Goal: Task Accomplishment & Management: Use online tool/utility

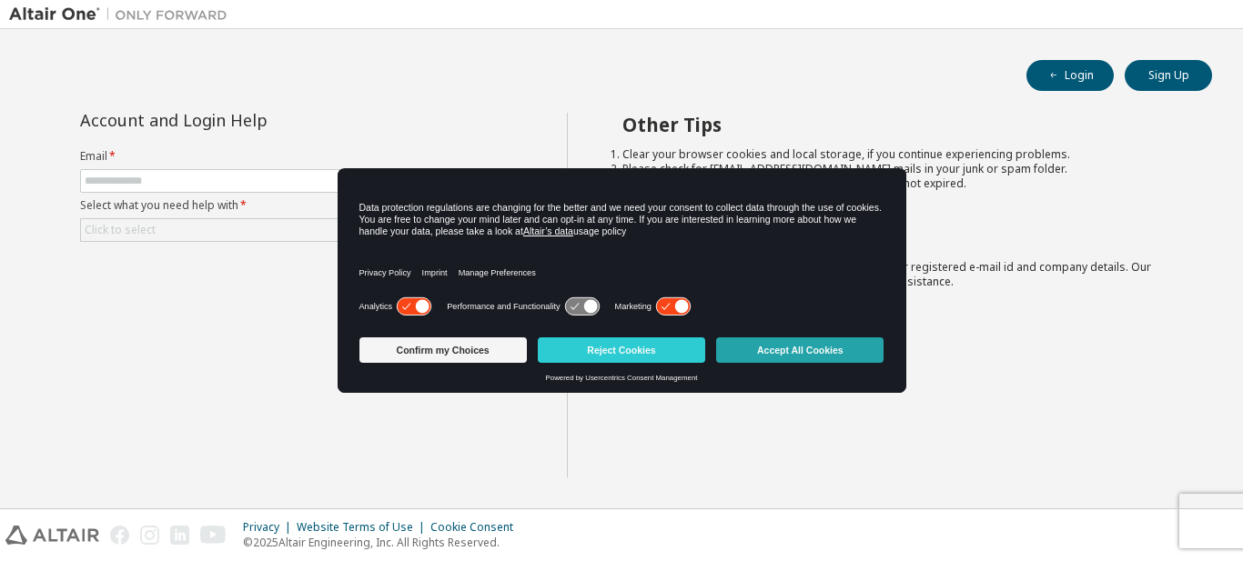
click at [803, 352] on button "Accept All Cookies" at bounding box center [799, 350] width 167 height 25
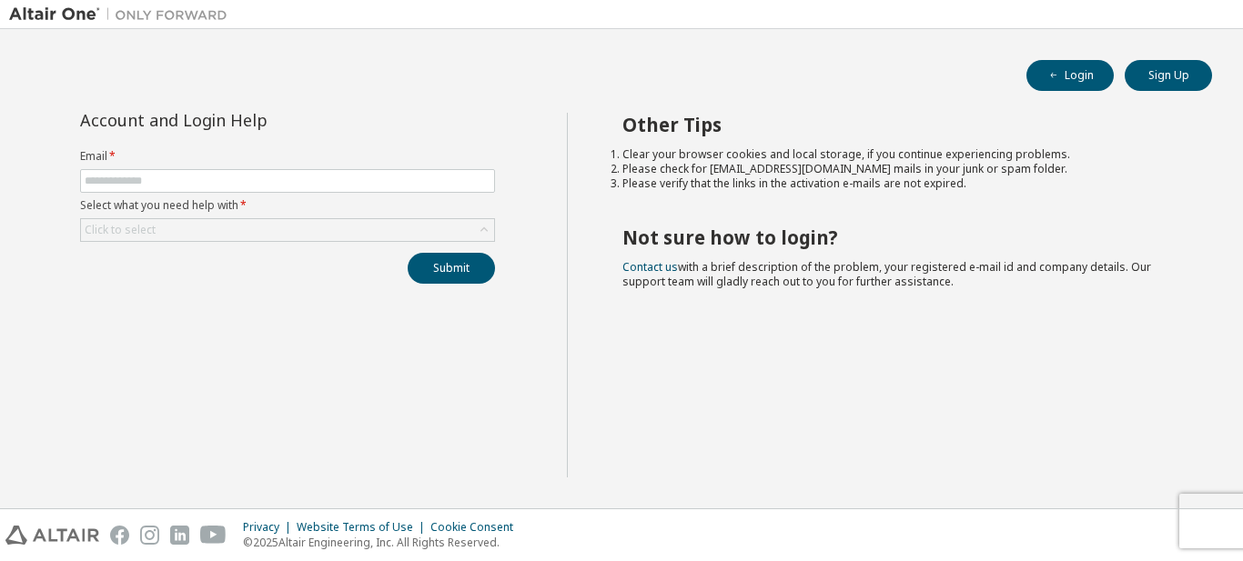
drag, startPoint x: 139, startPoint y: 168, endPoint x: 140, endPoint y: 179, distance: 11.0
click at [139, 170] on form "Email * Select what you need help with * Click to select" at bounding box center [287, 195] width 415 height 93
click at [142, 180] on input "text" at bounding box center [288, 181] width 406 height 15
type input "**********"
click at [197, 230] on div "Click to select" at bounding box center [287, 230] width 413 height 22
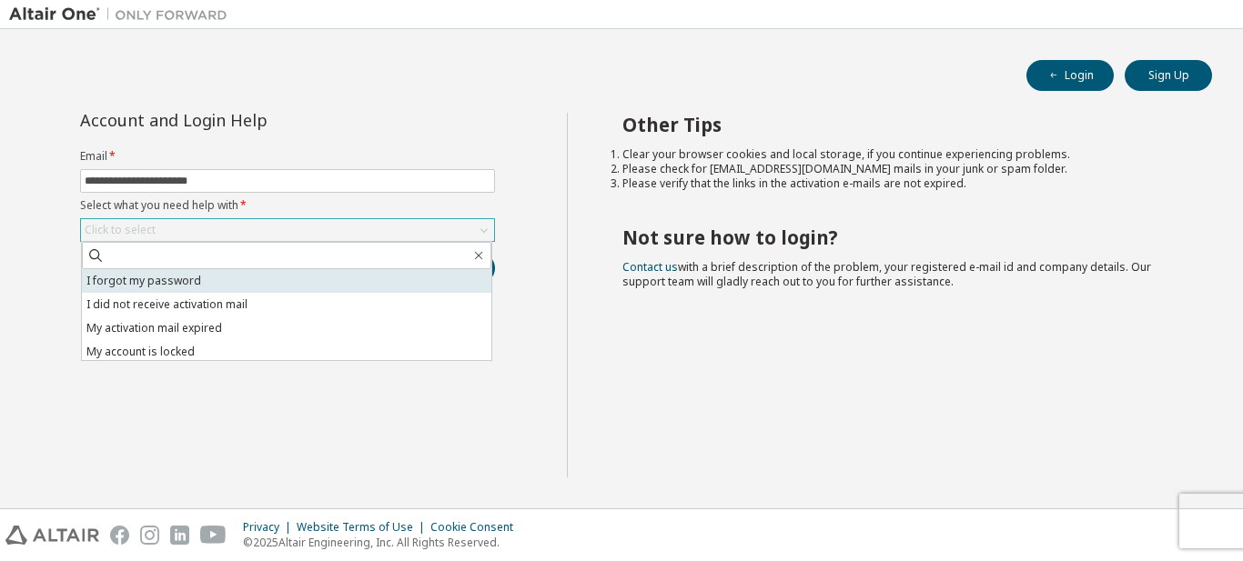
click at [149, 292] on li "I forgot my password" at bounding box center [286, 281] width 409 height 24
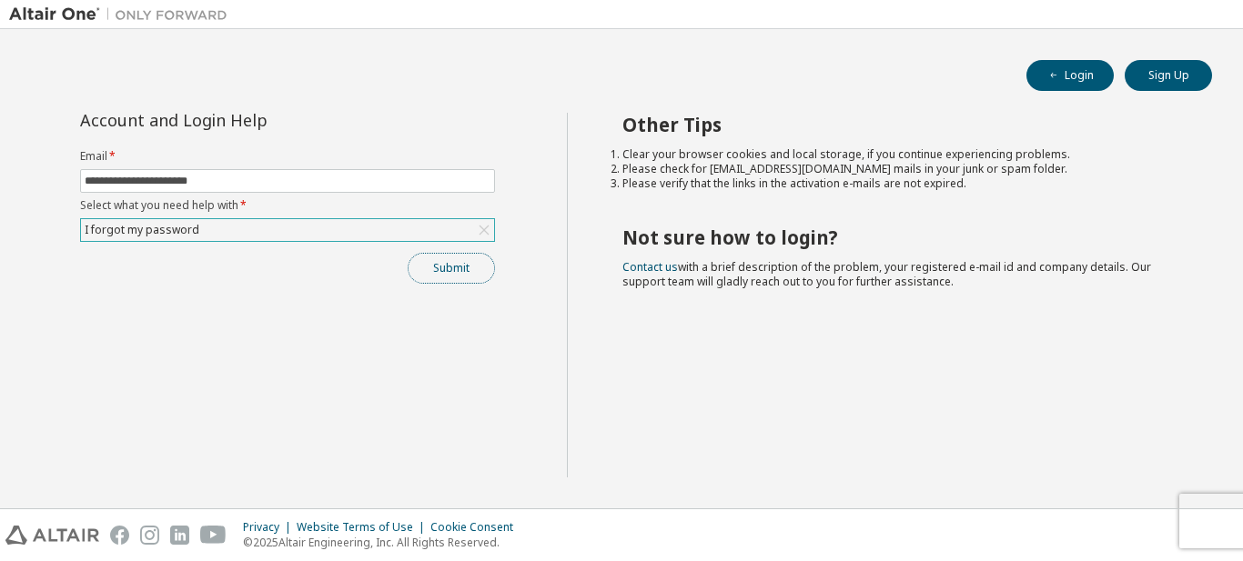
click at [427, 265] on button "Submit" at bounding box center [451, 268] width 87 height 31
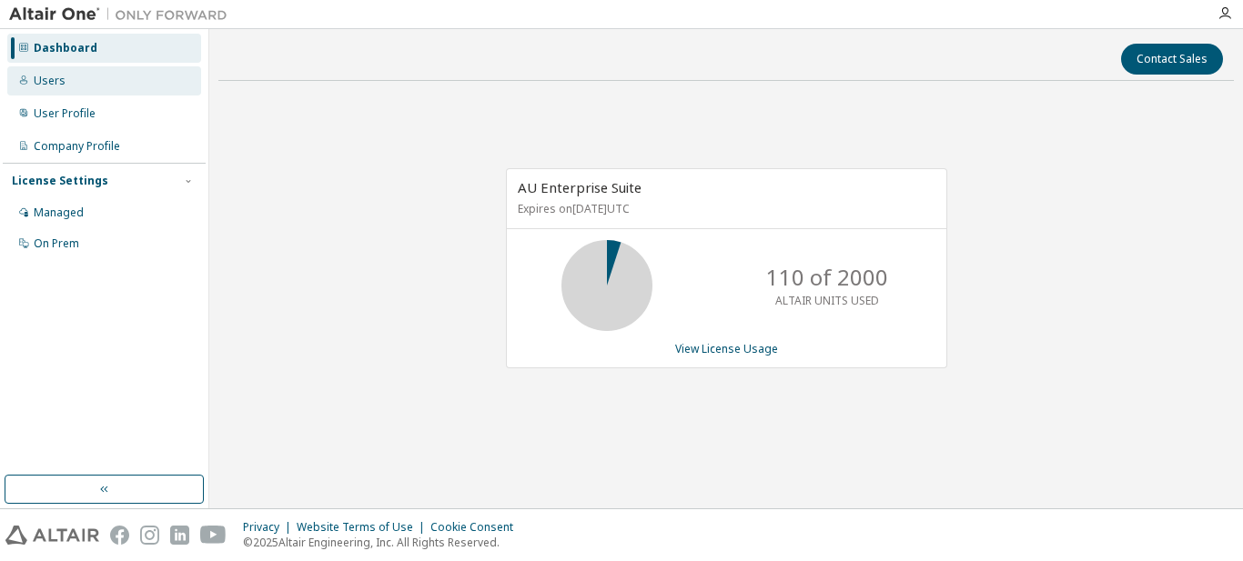
click at [58, 86] on div "Users" at bounding box center [50, 81] width 32 height 15
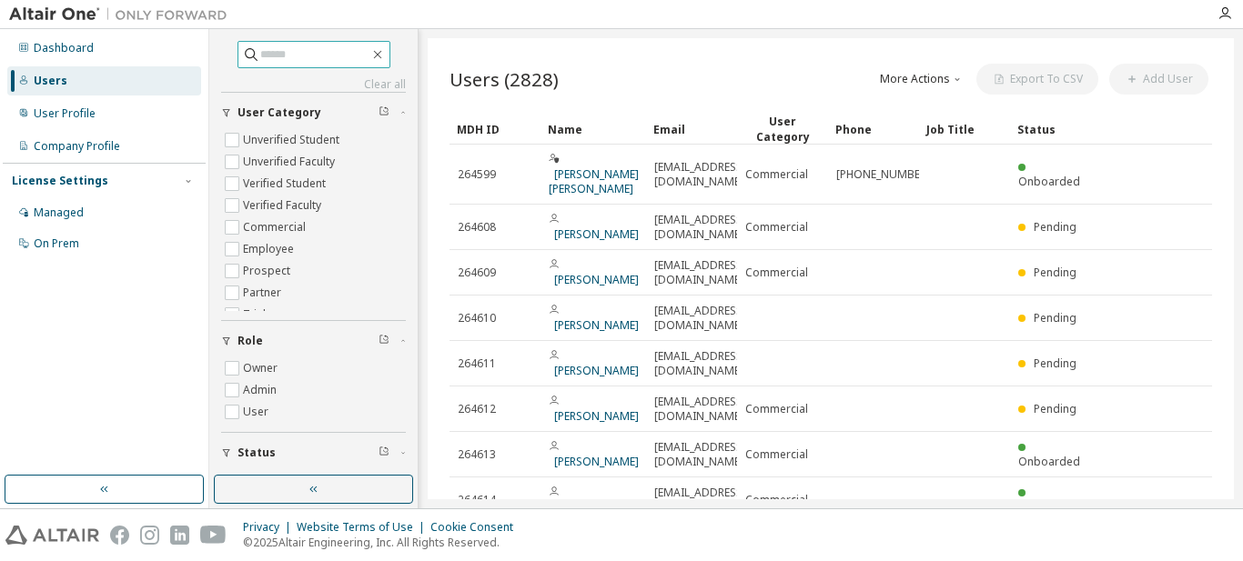
click at [285, 52] on input "text" at bounding box center [314, 54] width 109 height 18
type input "******"
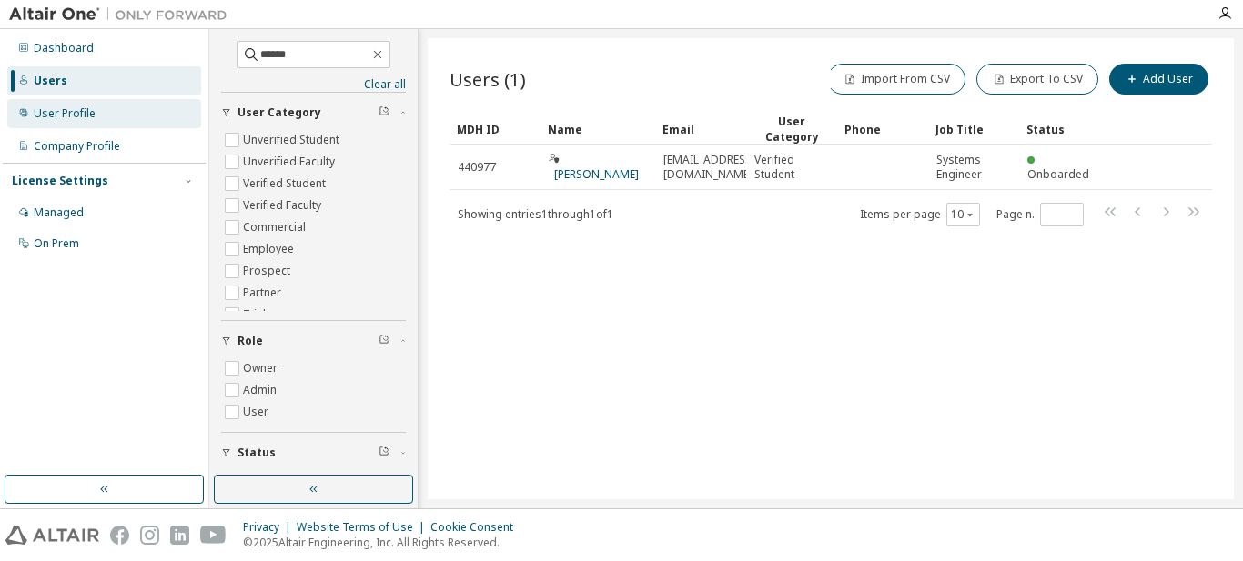
click at [64, 112] on div "User Profile" at bounding box center [65, 113] width 62 height 15
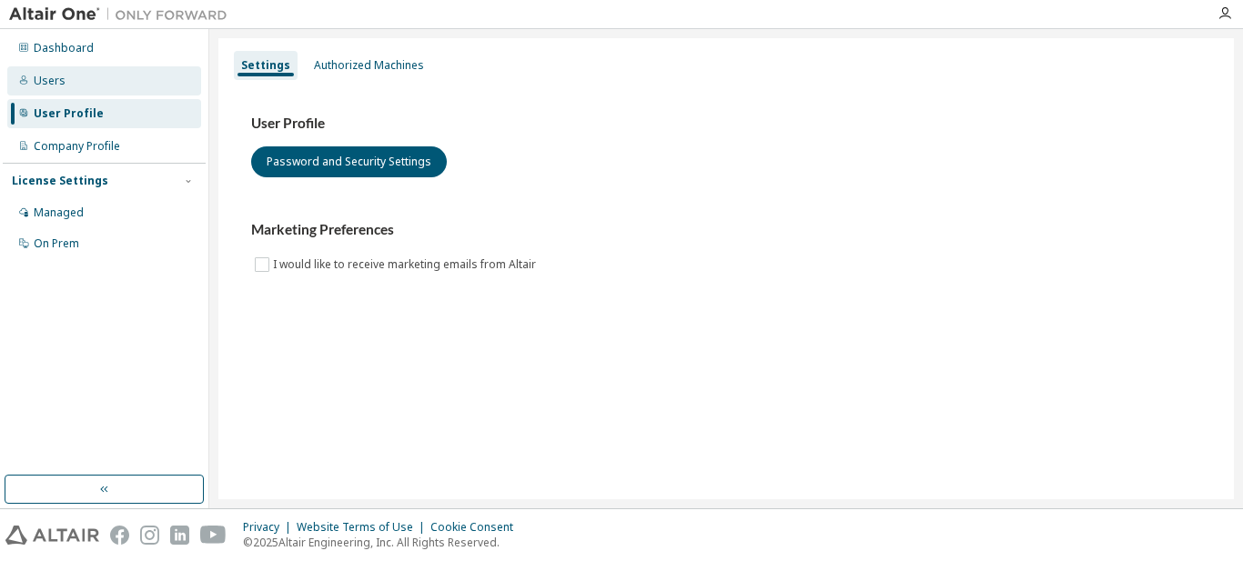
click at [61, 76] on div "Users" at bounding box center [50, 81] width 32 height 15
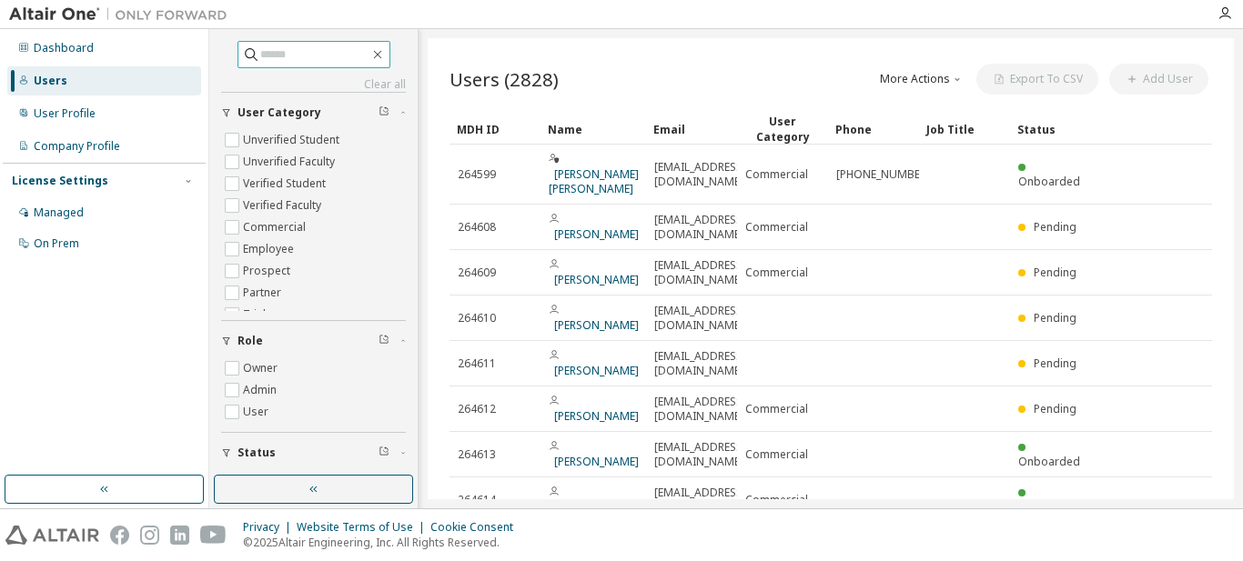
click at [299, 61] on input "text" at bounding box center [314, 54] width 109 height 18
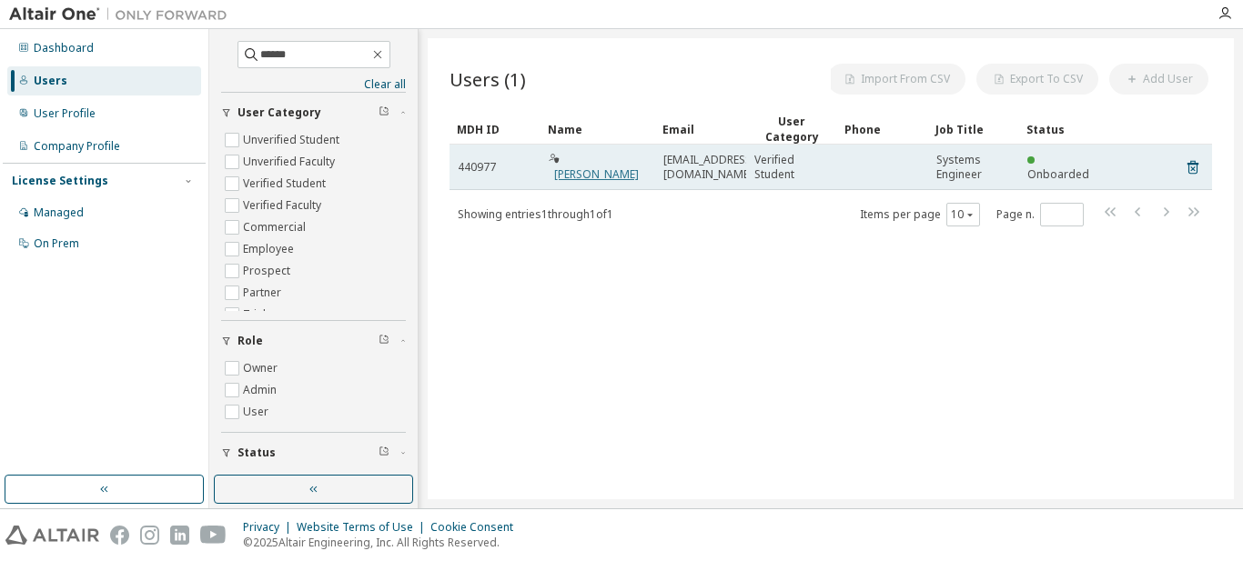
click at [590, 166] on link "Jose Carlo Cantalejo" at bounding box center [596, 173] width 85 height 15
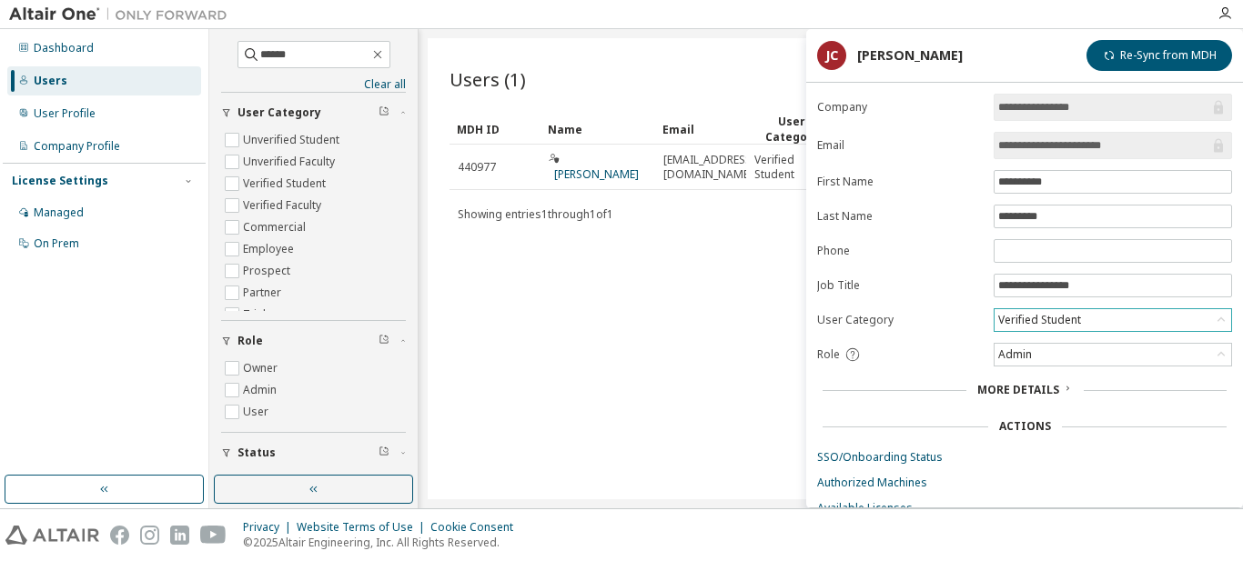
scroll to position [59, 0]
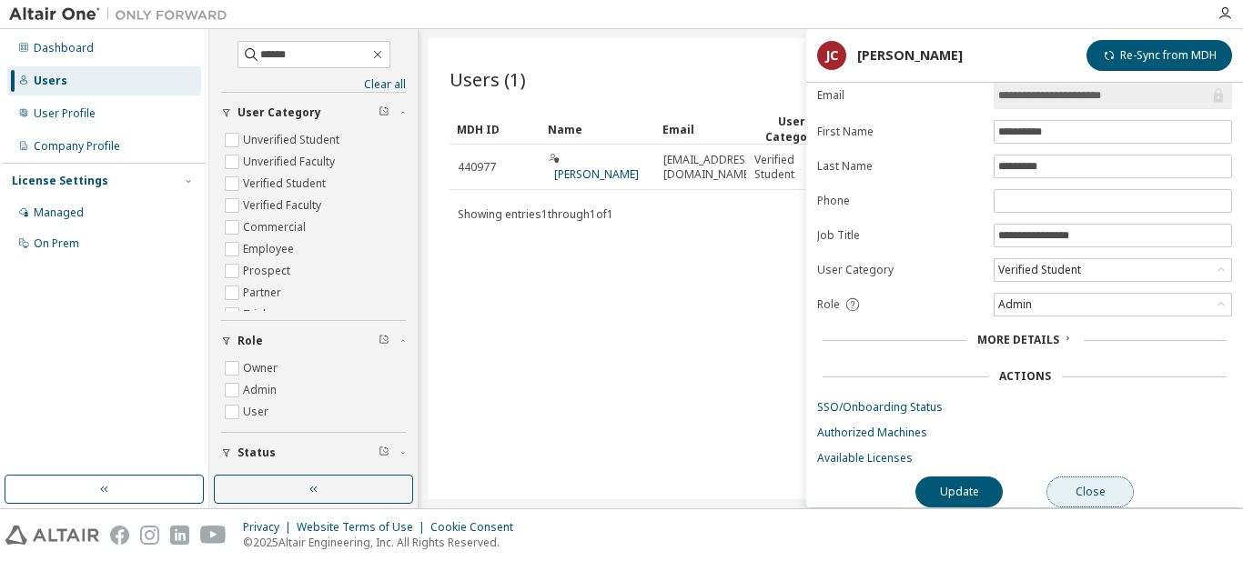
click at [1106, 495] on button "Close" at bounding box center [1089, 492] width 87 height 31
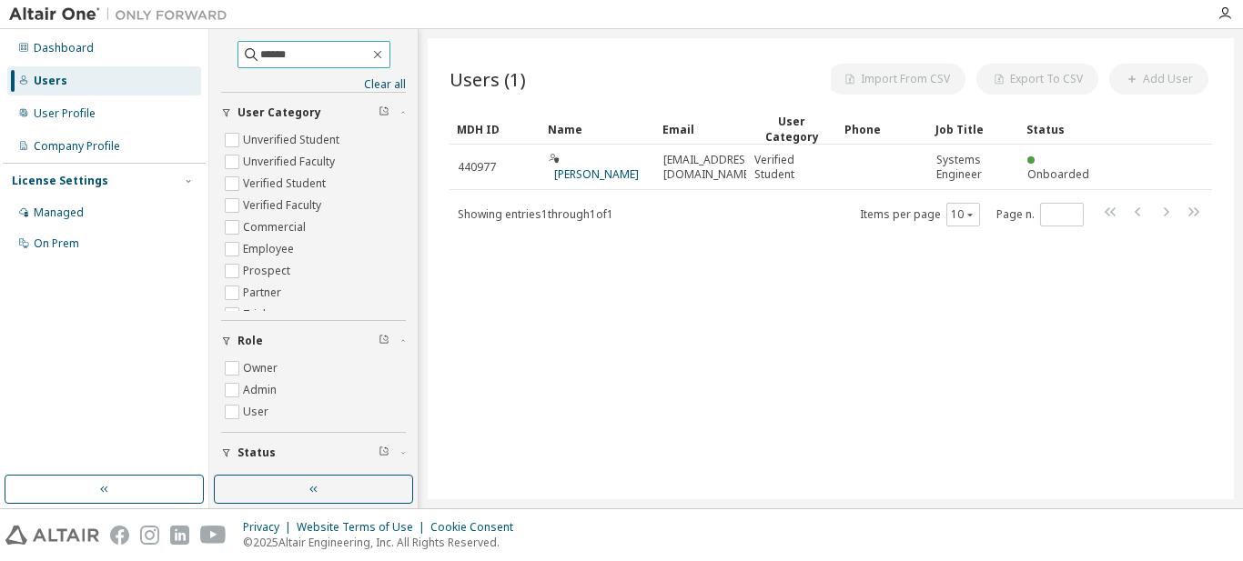
drag, startPoint x: 304, startPoint y: 55, endPoint x: 179, endPoint y: 31, distance: 126.9
click at [179, 31] on div "Dashboard Users User Profile Company Profile License Settings Managed On Prem *…" at bounding box center [621, 268] width 1243 height 479
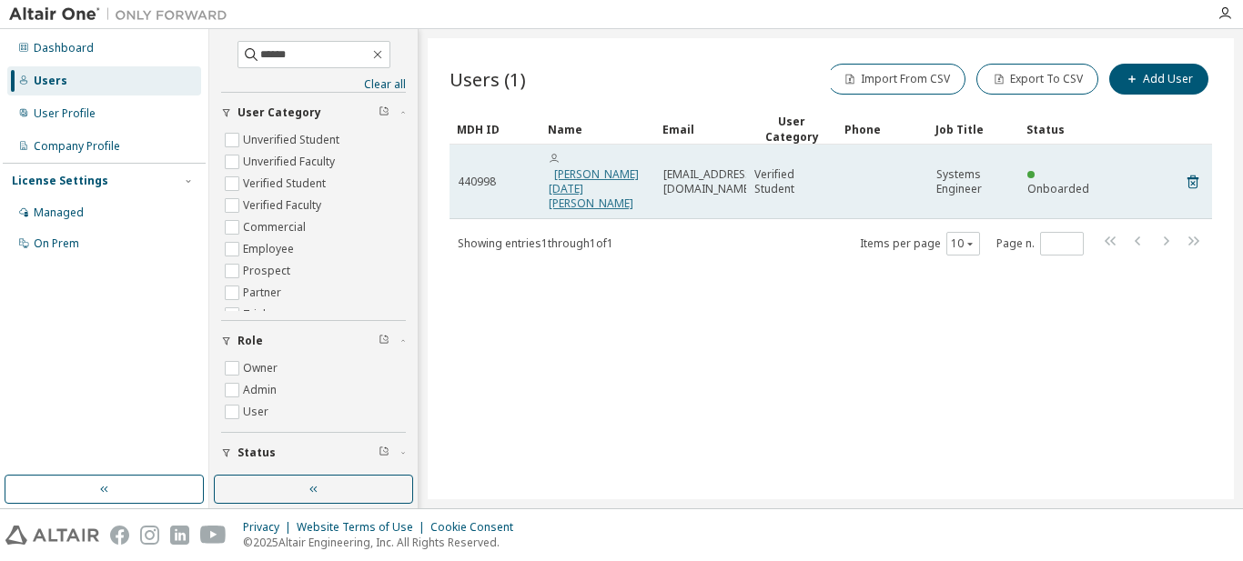
click at [583, 166] on link "Christian Rey San Miguel" at bounding box center [594, 188] width 90 height 45
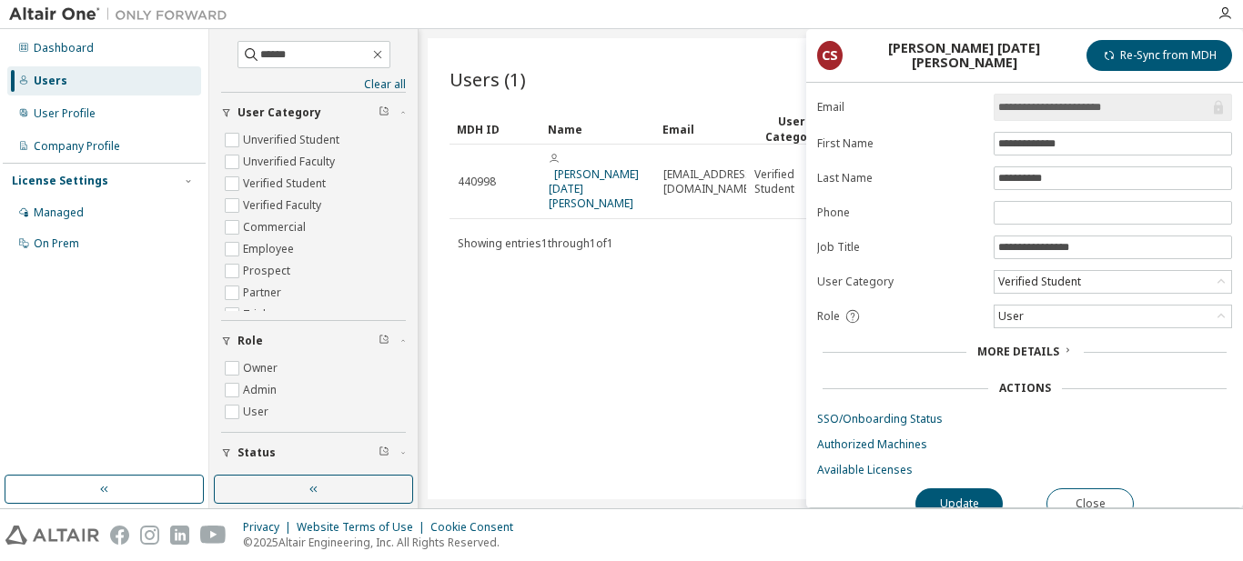
scroll to position [59, 0]
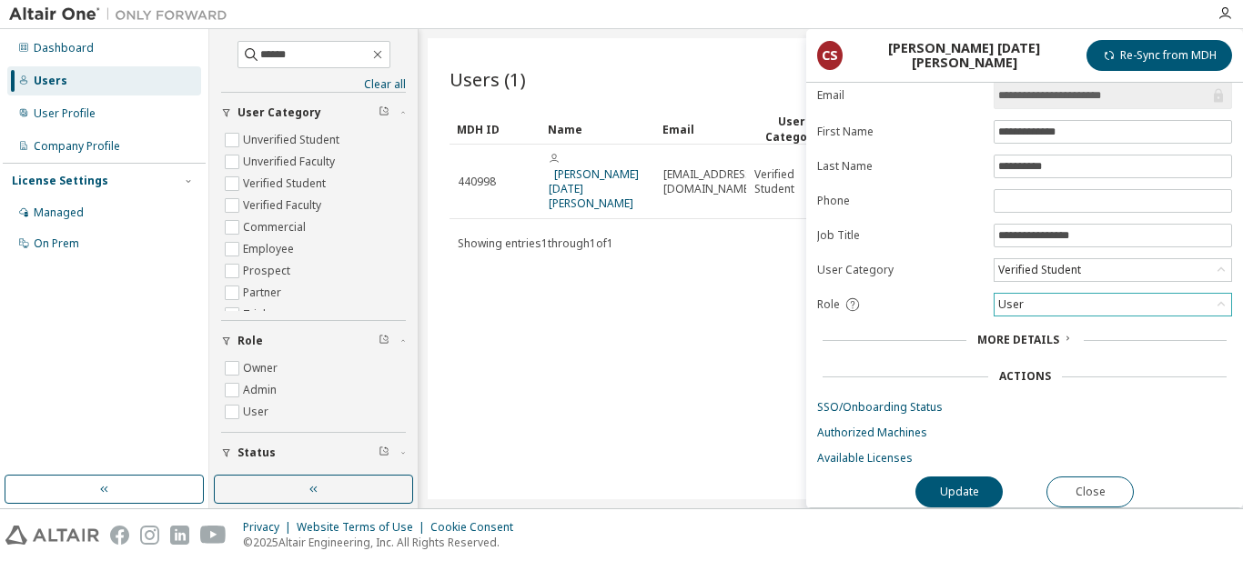
click at [1111, 304] on div "User" at bounding box center [1112, 305] width 237 height 22
click at [1010, 323] on li "Admin" at bounding box center [1111, 329] width 233 height 24
click at [960, 481] on button "Update" at bounding box center [958, 492] width 87 height 31
click at [1112, 488] on button "Close" at bounding box center [1089, 492] width 87 height 31
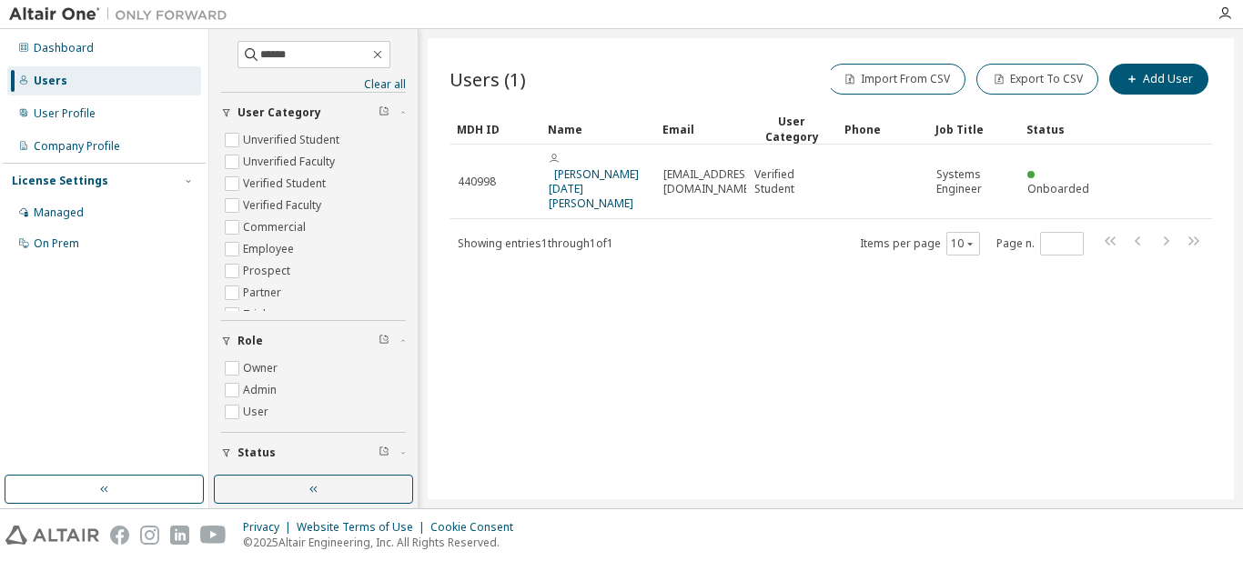
click at [924, 353] on div "Users (1) Import From CSV Export To CSV Add User Clear Load Save Save As Field …" at bounding box center [831, 268] width 806 height 461
click at [328, 49] on input "******" at bounding box center [314, 54] width 109 height 18
type input "********"
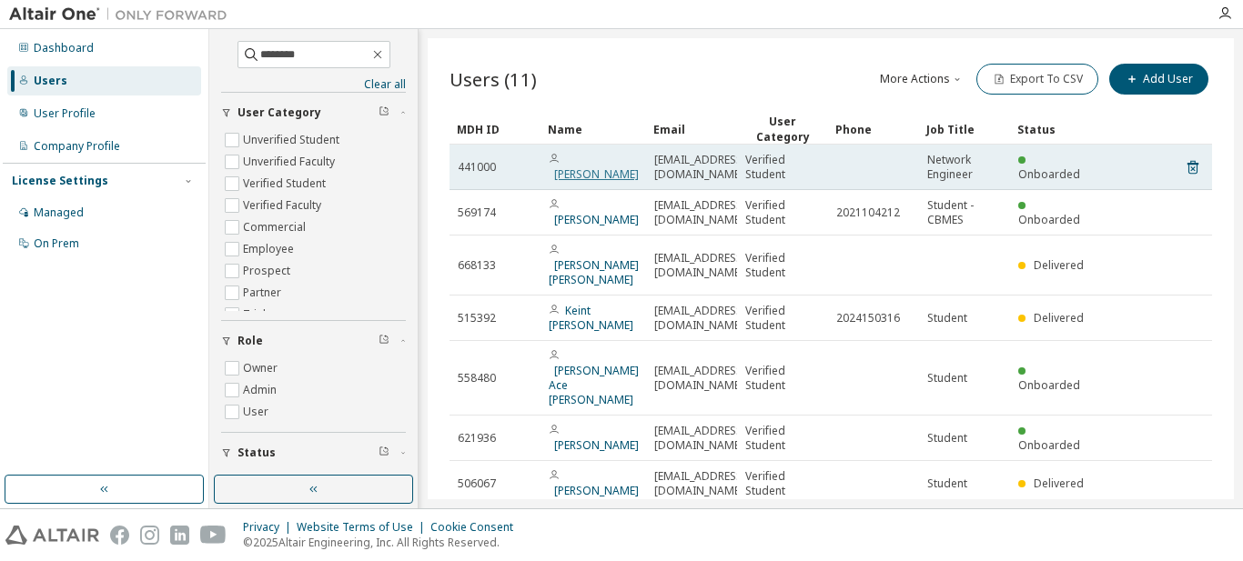
click at [558, 173] on link "Lawrence Vidallo" at bounding box center [596, 173] width 85 height 15
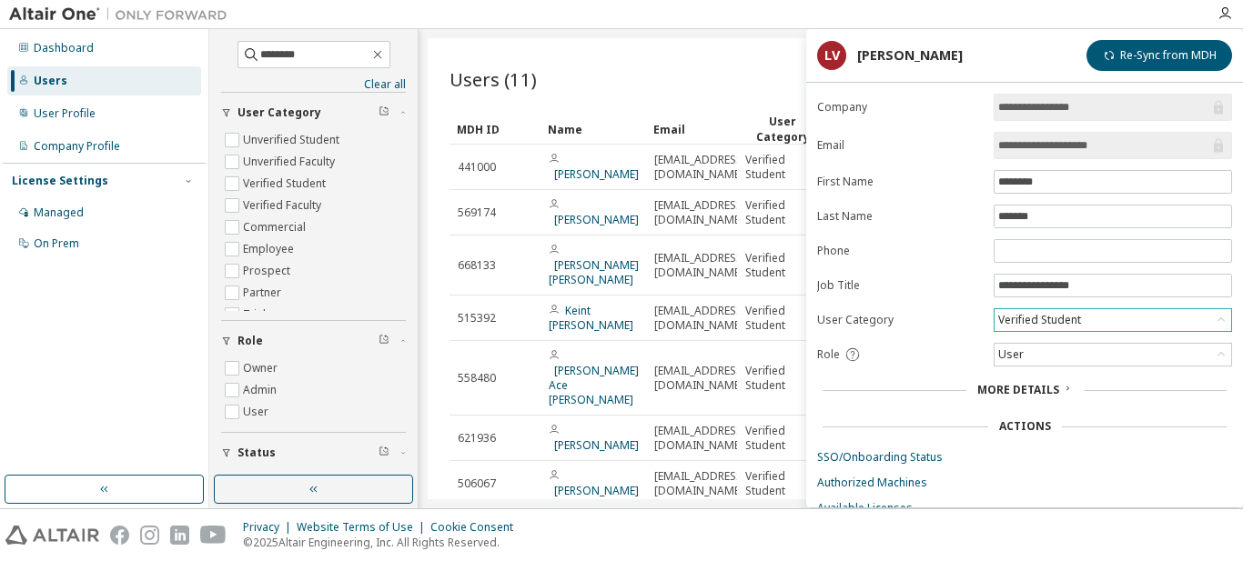
click at [1136, 324] on div "Verified Student" at bounding box center [1112, 320] width 237 height 22
click at [1112, 357] on div "User" at bounding box center [1112, 355] width 237 height 22
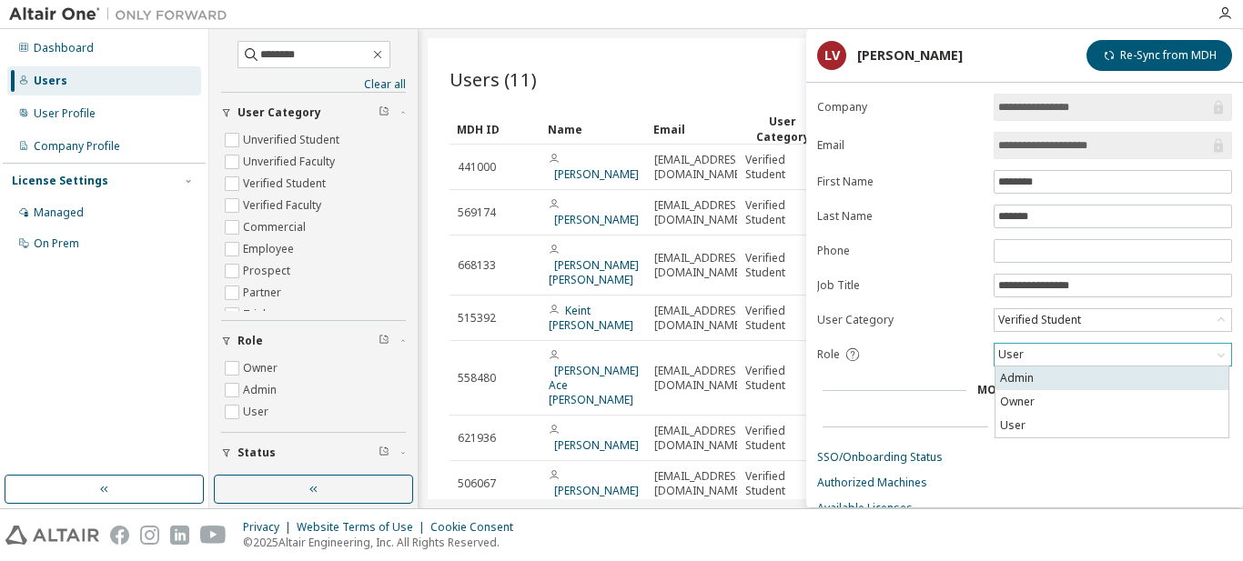
click at [1059, 382] on li "Admin" at bounding box center [1111, 379] width 233 height 24
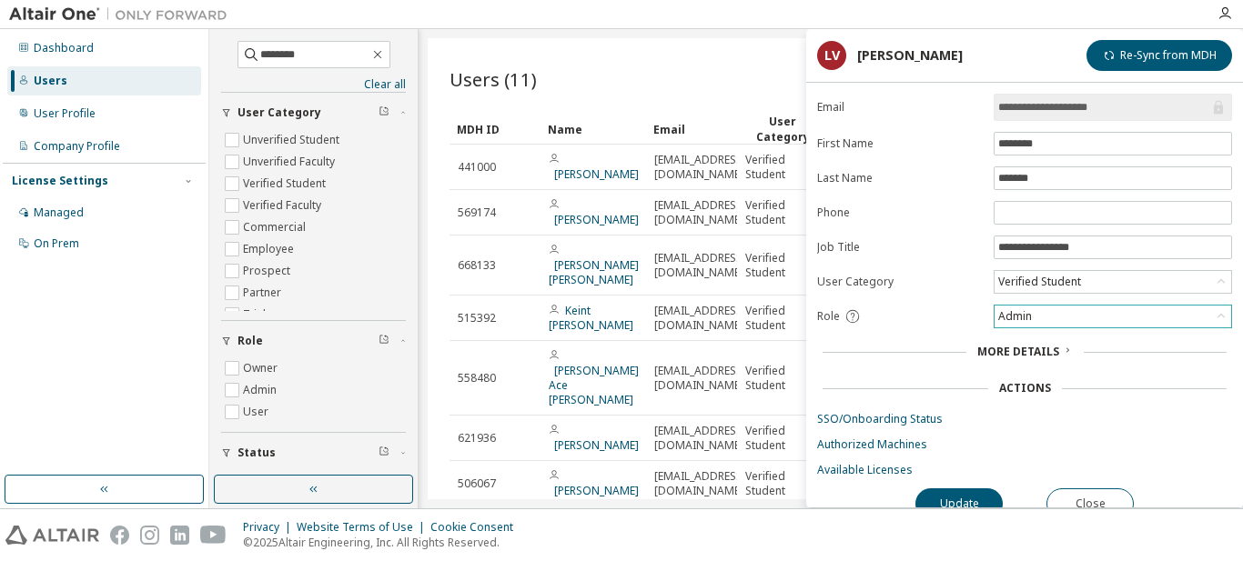
scroll to position [59, 0]
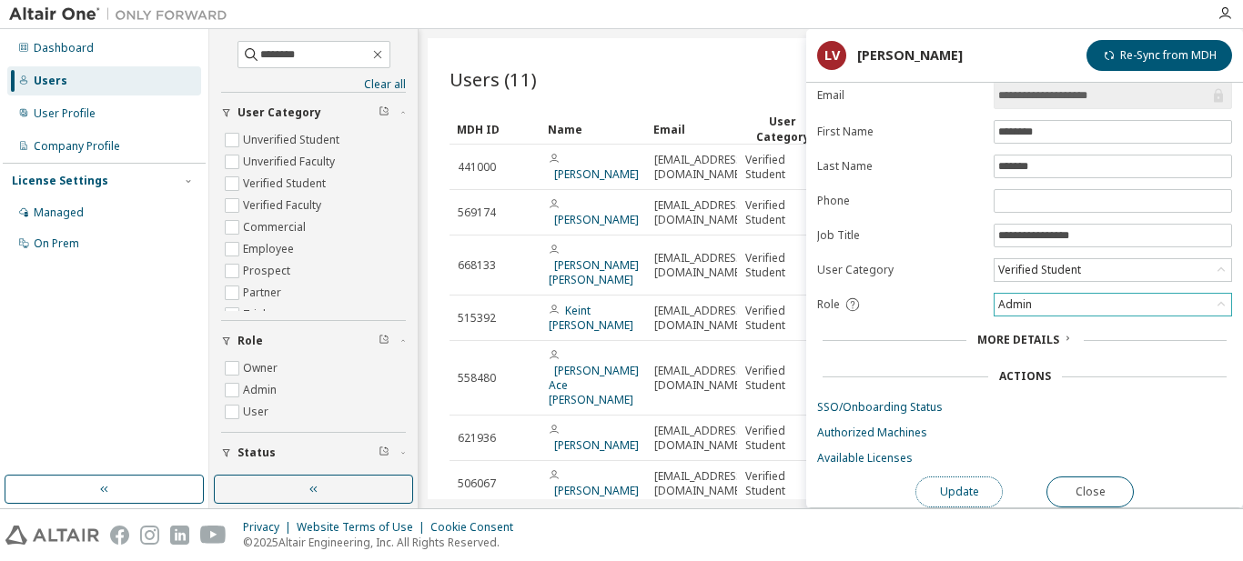
click at [967, 495] on button "Update" at bounding box center [958, 492] width 87 height 31
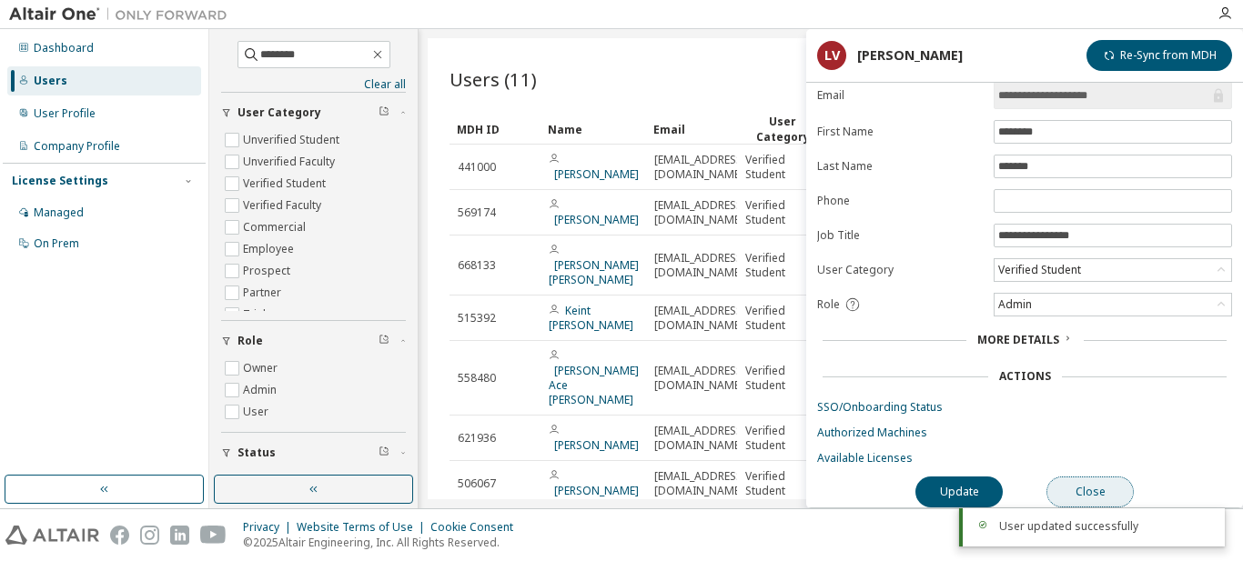
click at [1112, 482] on button "Close" at bounding box center [1089, 492] width 87 height 31
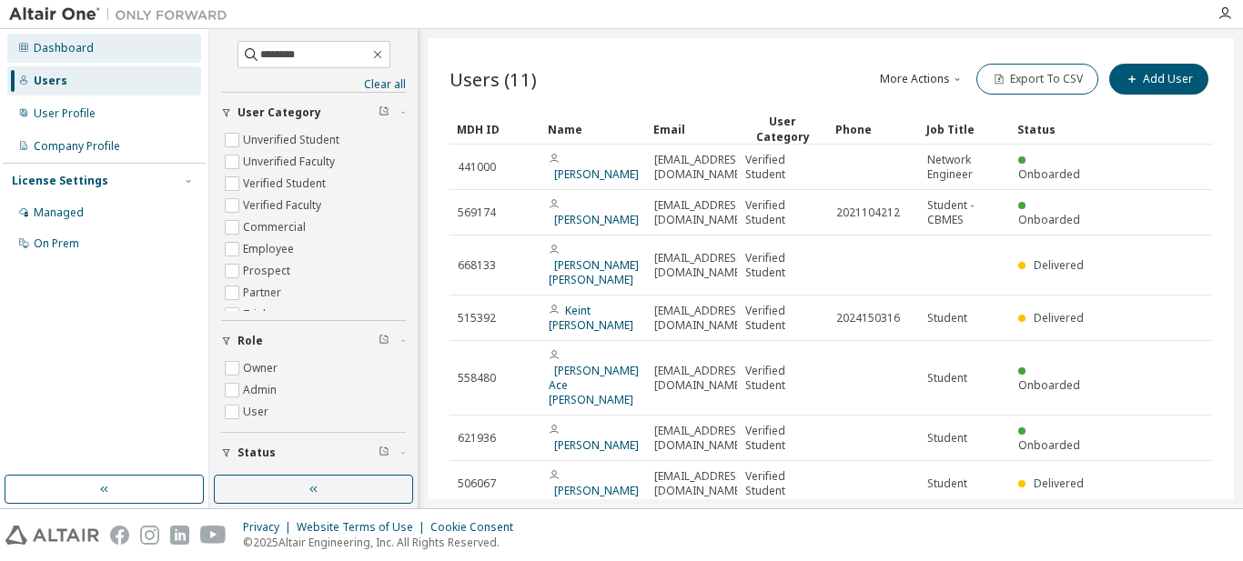
click at [43, 45] on div "Dashboard" at bounding box center [64, 48] width 60 height 15
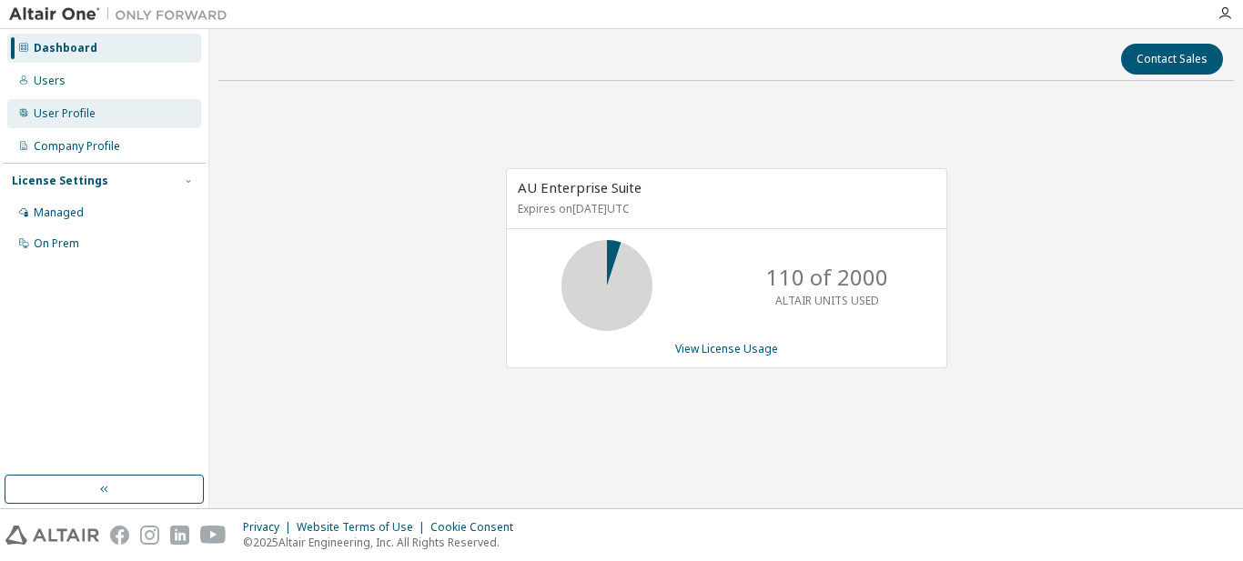
click at [110, 113] on div "User Profile" at bounding box center [104, 113] width 194 height 29
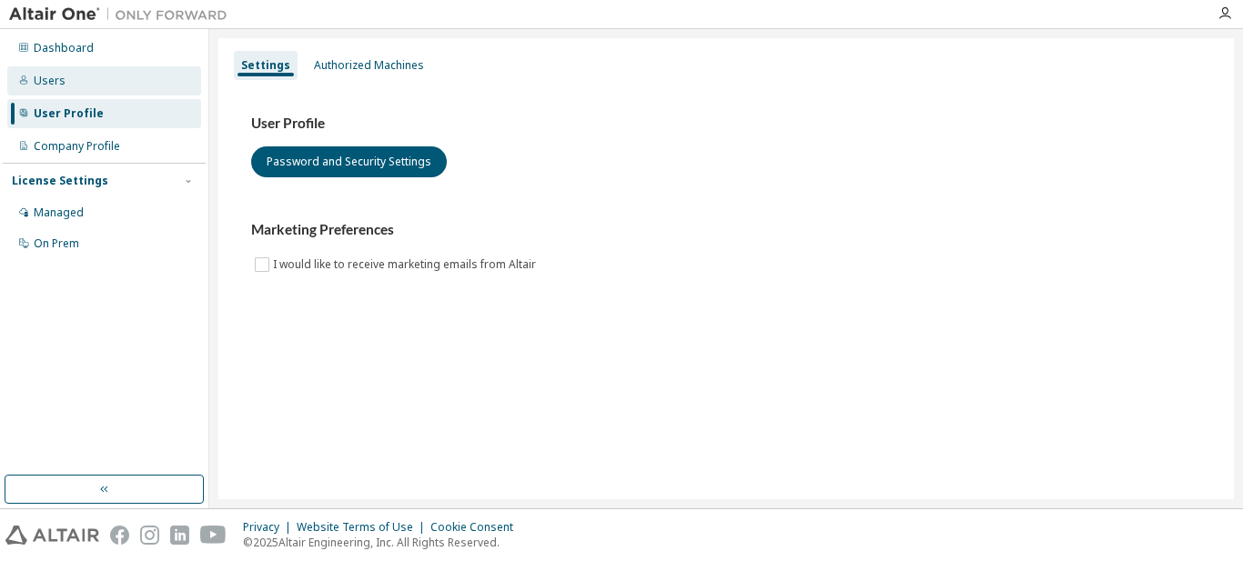
click at [99, 86] on div "Users" at bounding box center [104, 80] width 194 height 29
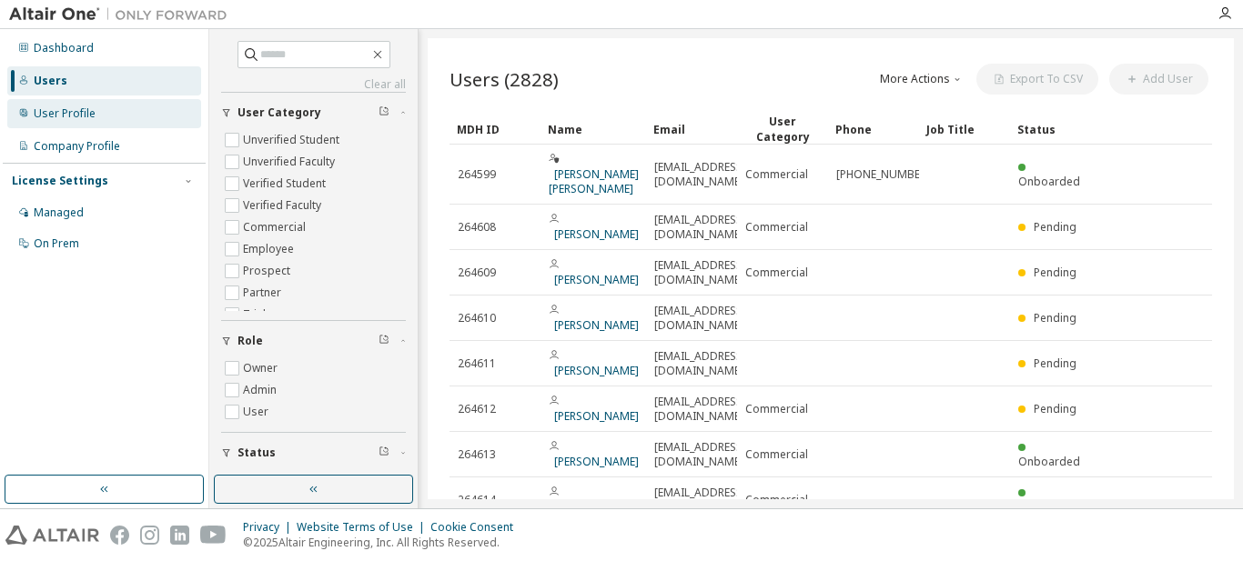
click at [86, 122] on div "User Profile" at bounding box center [104, 113] width 194 height 29
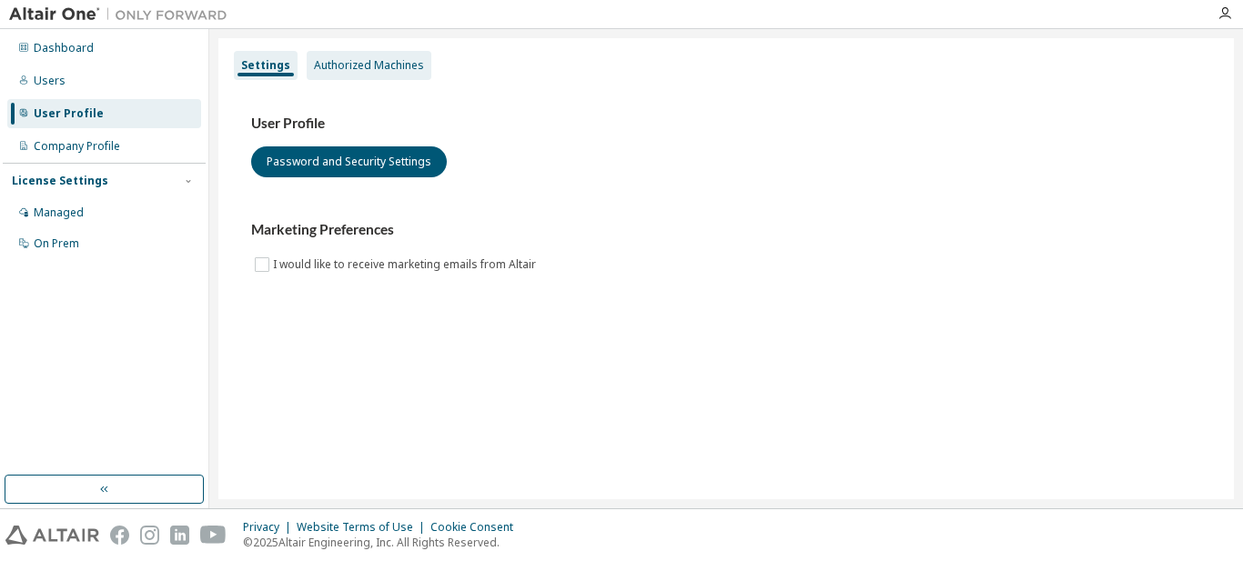
click at [366, 66] on div "Authorized Machines" at bounding box center [369, 65] width 110 height 15
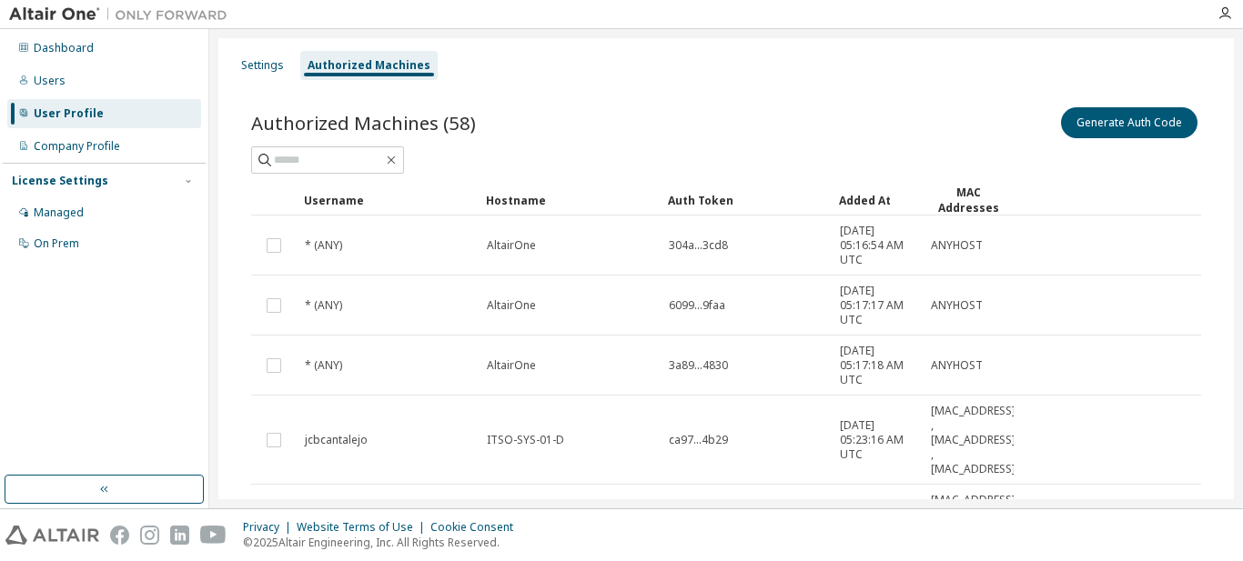
click at [736, 136] on div "Generate Auth Code" at bounding box center [963, 123] width 475 height 38
click at [726, 127] on div "Generate Auth Code" at bounding box center [963, 123] width 475 height 38
click at [610, 125] on div "Authorized Machines (58) Generate Auth Code" at bounding box center [726, 123] width 950 height 38
click at [590, 114] on div "Authorized Machines (58) Generate Auth Code" at bounding box center [726, 123] width 950 height 38
click at [258, 63] on div "Settings" at bounding box center [262, 65] width 43 height 15
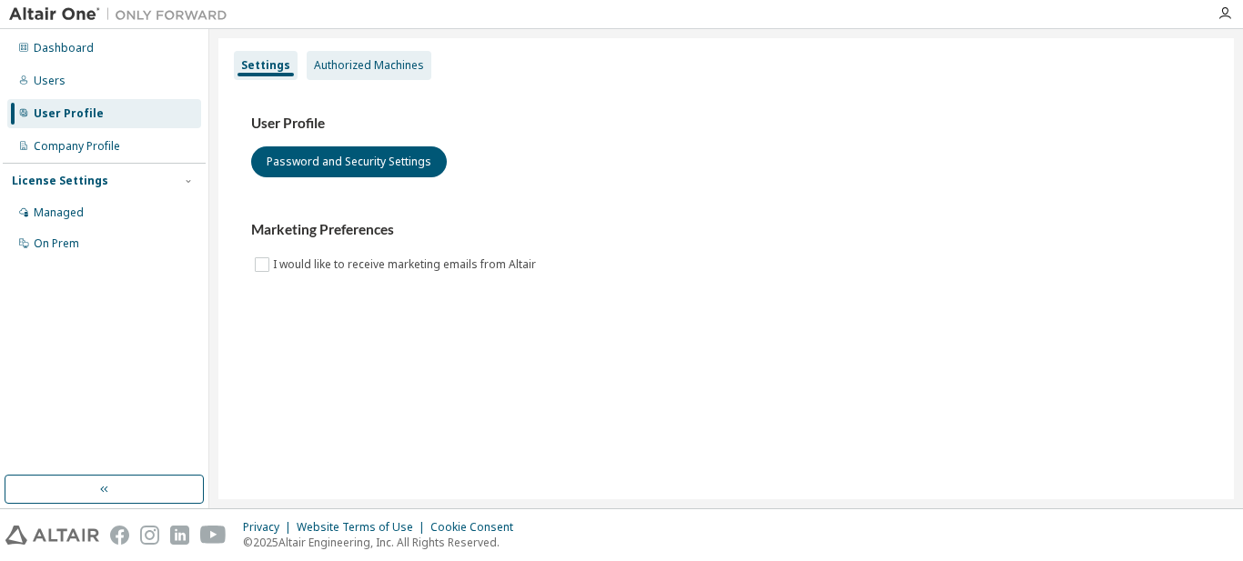
click at [350, 63] on div "Authorized Machines" at bounding box center [369, 65] width 110 height 15
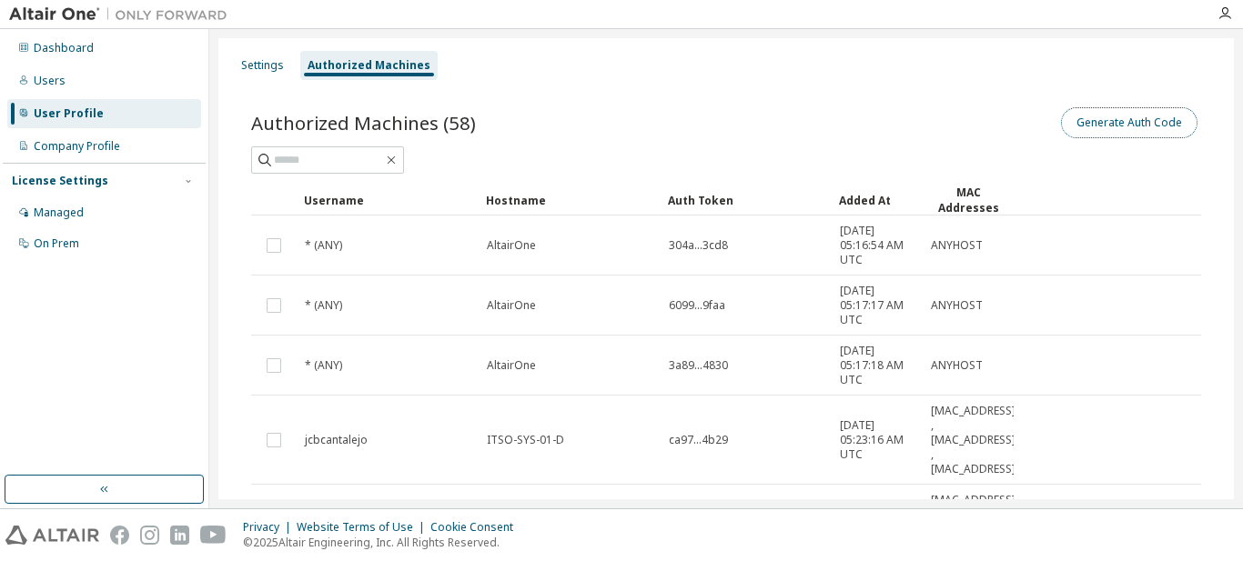
click at [1076, 115] on button "Generate Auth Code" at bounding box center [1129, 122] width 136 height 31
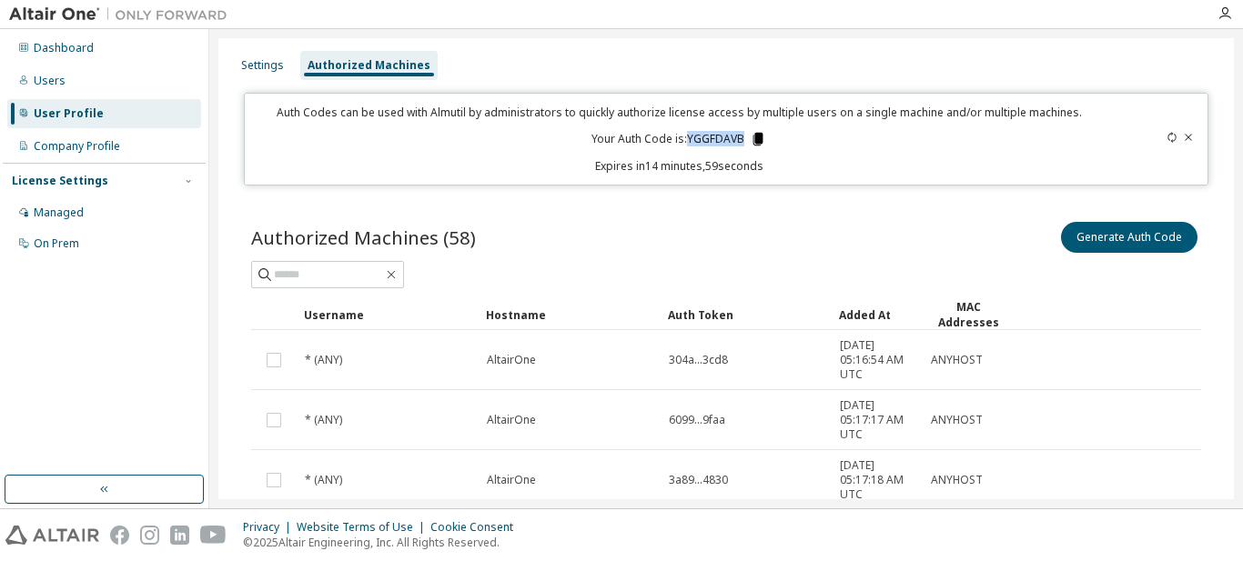
click at [755, 143] on p "Your Auth Code is: YGGFDAVB" at bounding box center [678, 139] width 175 height 16
click at [832, 160] on p "Expires in 14 minutes, 58 seconds" at bounding box center [679, 165] width 846 height 15
